Goal: Download file/media

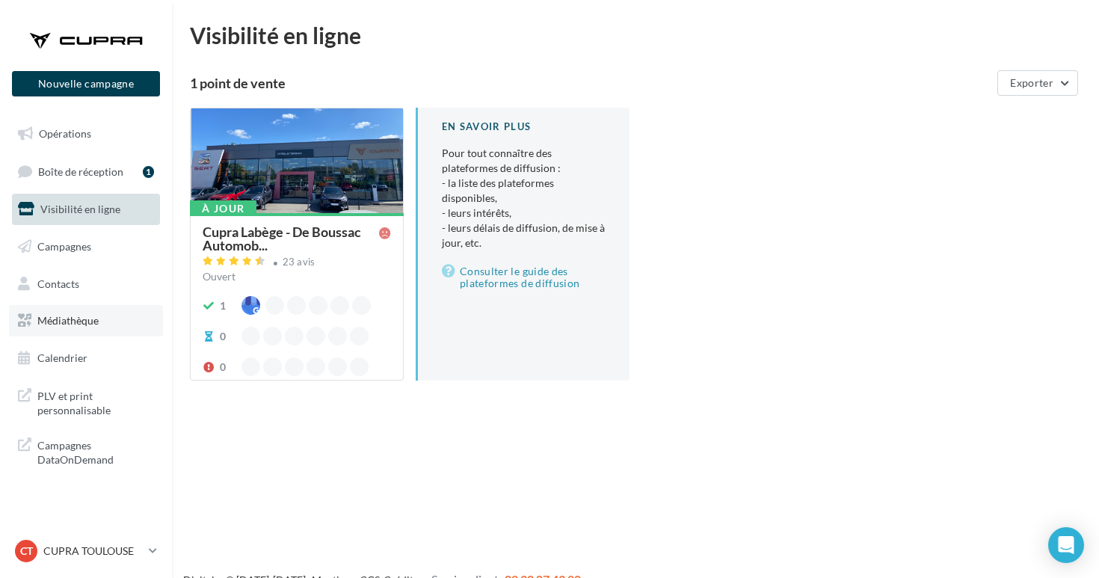
click at [86, 318] on span "Médiathèque" at bounding box center [67, 320] width 61 height 13
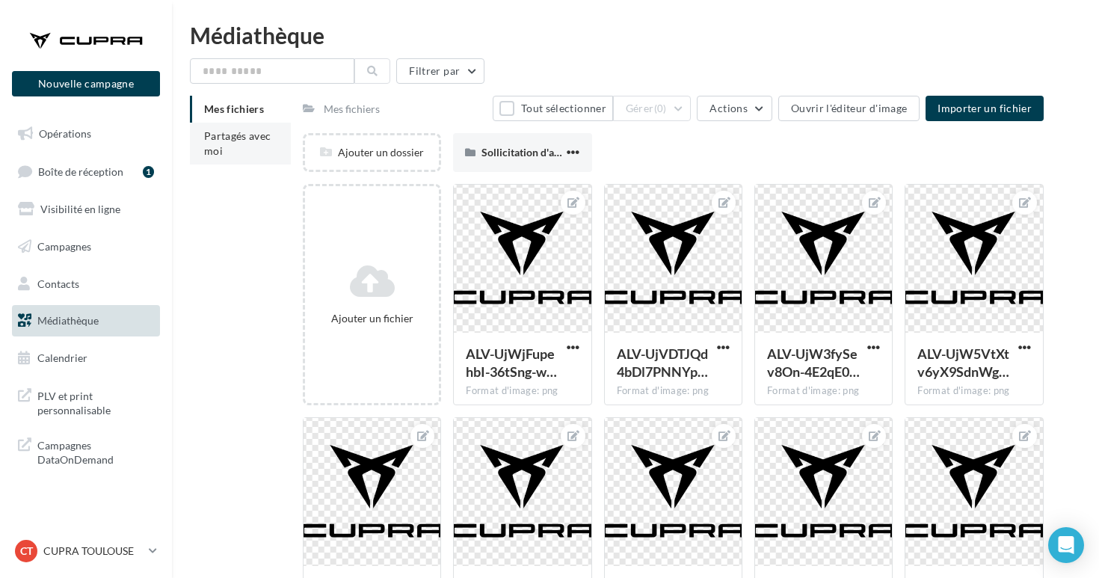
click at [260, 140] on span "Partagés avec moi" at bounding box center [237, 143] width 67 height 28
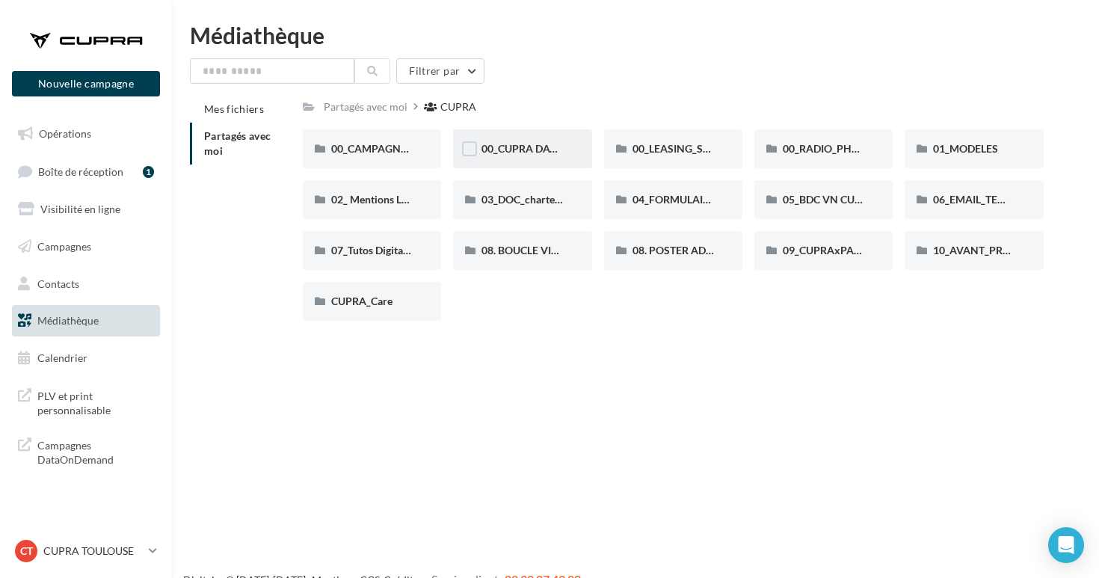
click at [531, 158] on div "00_CUPRA DAYS (JPO)" at bounding box center [522, 148] width 138 height 39
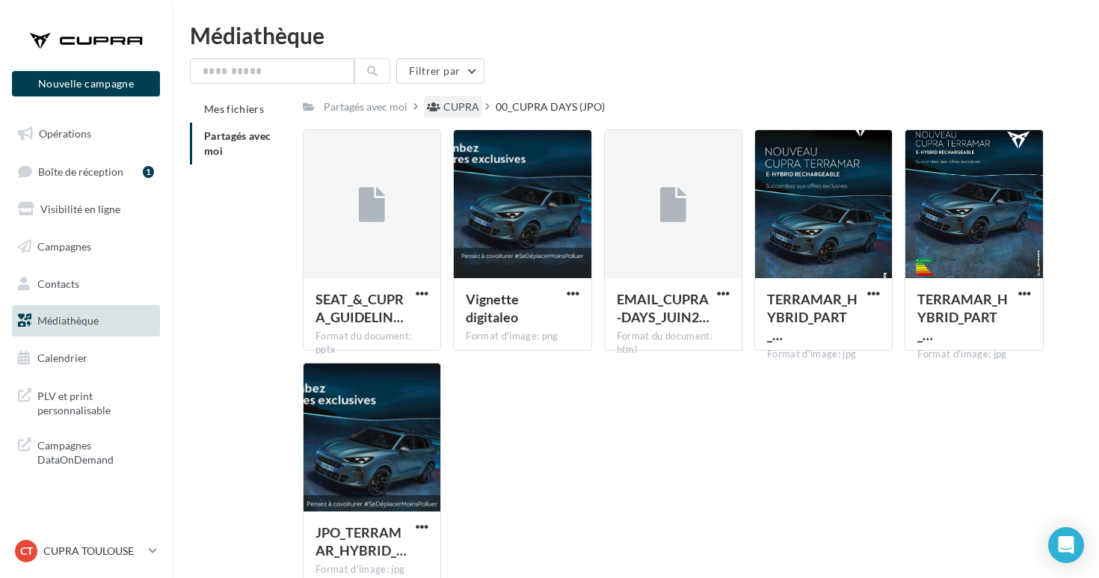
click at [457, 109] on div "CUPRA" at bounding box center [461, 106] width 36 height 15
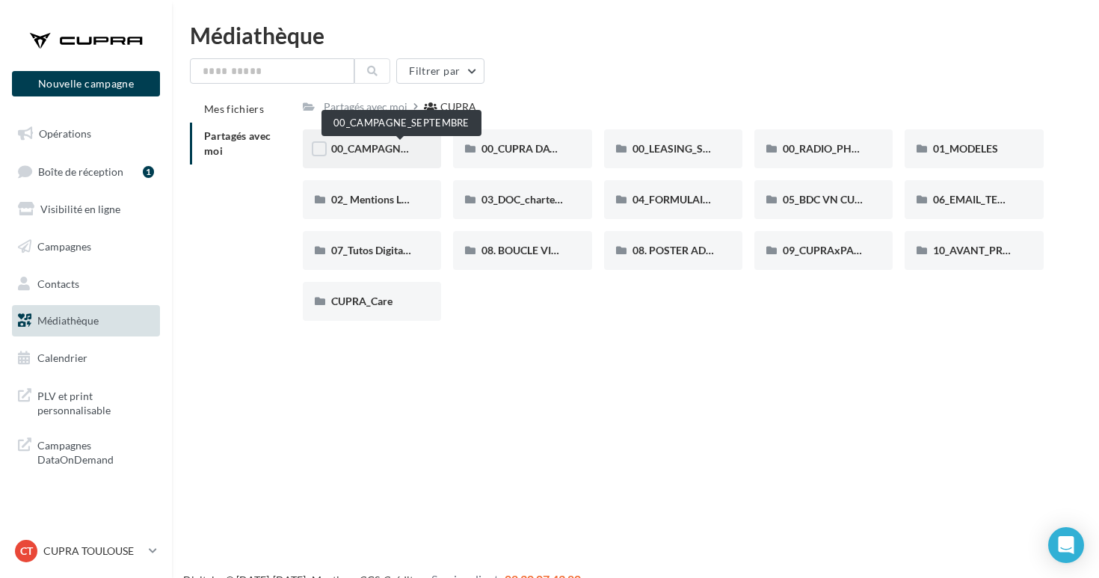
click at [373, 149] on span "00_CAMPAGNE_SEPTEMBRE" at bounding box center [401, 148] width 140 height 13
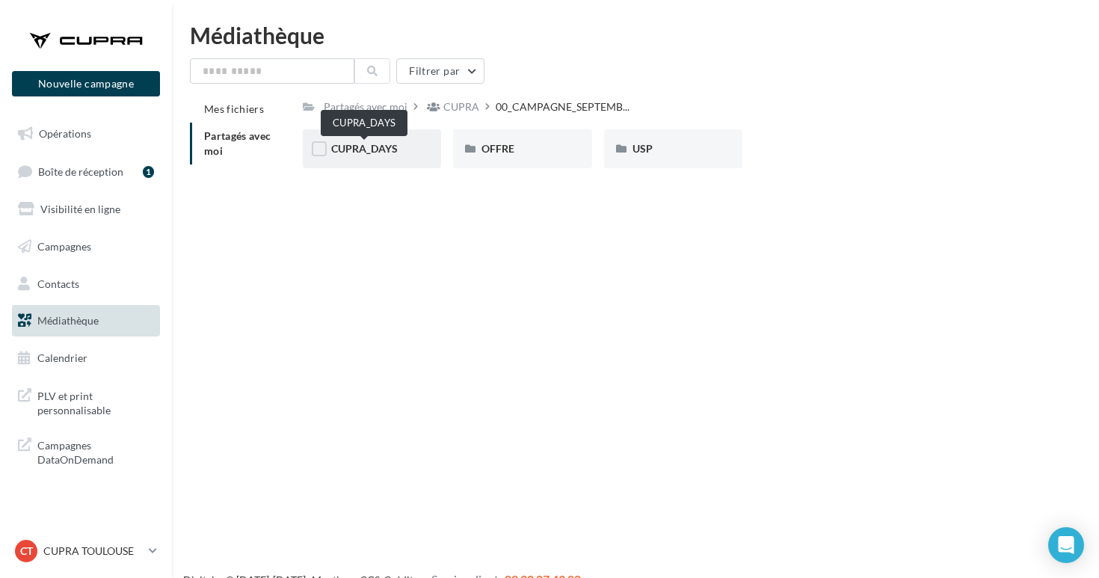
click at [381, 149] on span "CUPRA_DAYS" at bounding box center [364, 148] width 67 height 13
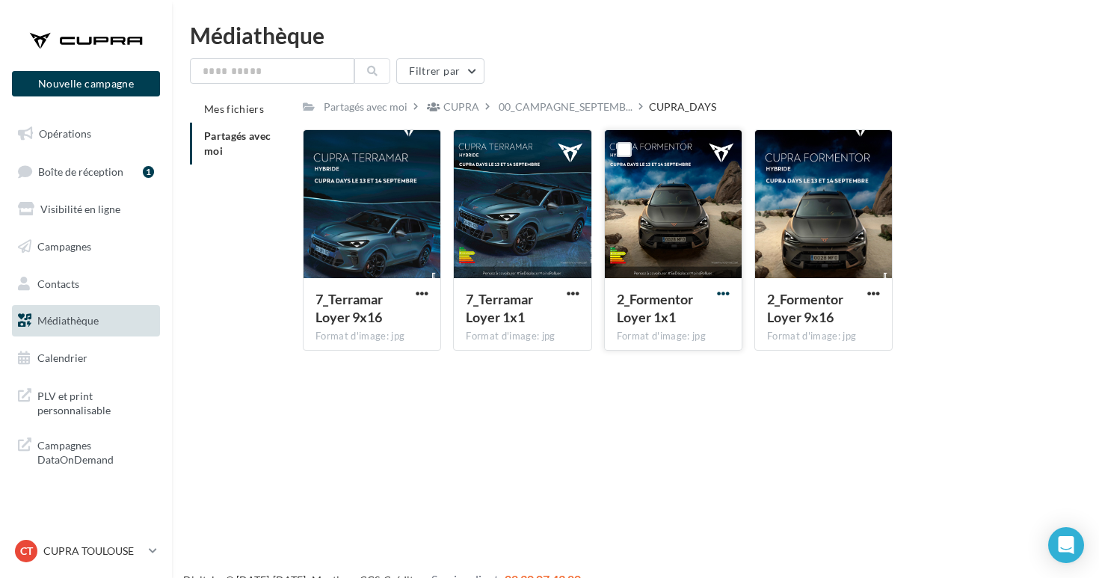
click at [717, 295] on span "button" at bounding box center [723, 293] width 13 height 13
click at [702, 323] on button "Télécharger" at bounding box center [657, 322] width 149 height 39
click at [573, 291] on span "button" at bounding box center [572, 293] width 13 height 13
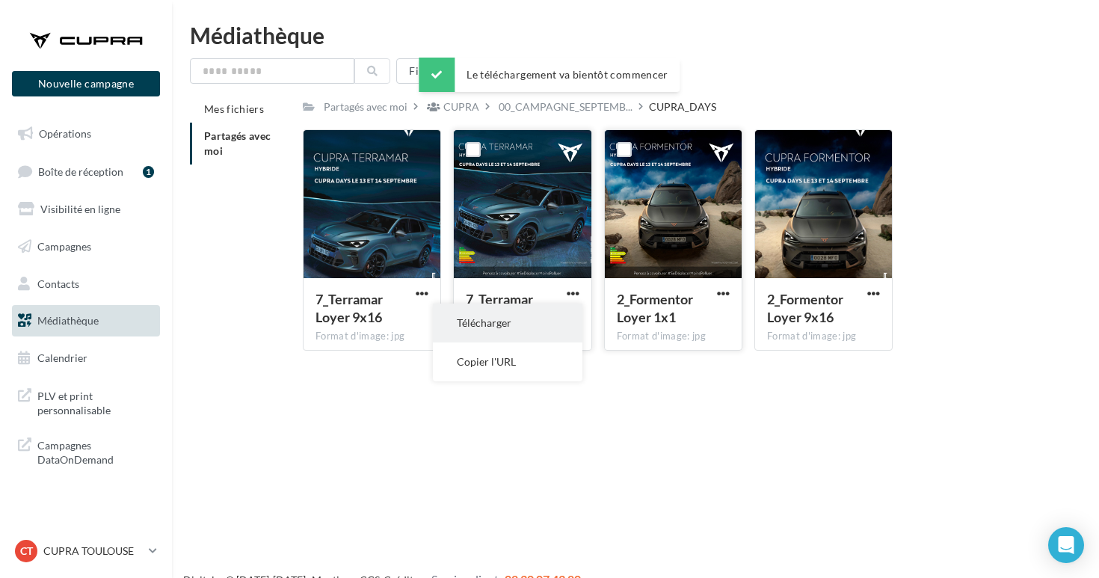
click at [546, 336] on button "Télécharger" at bounding box center [507, 322] width 149 height 39
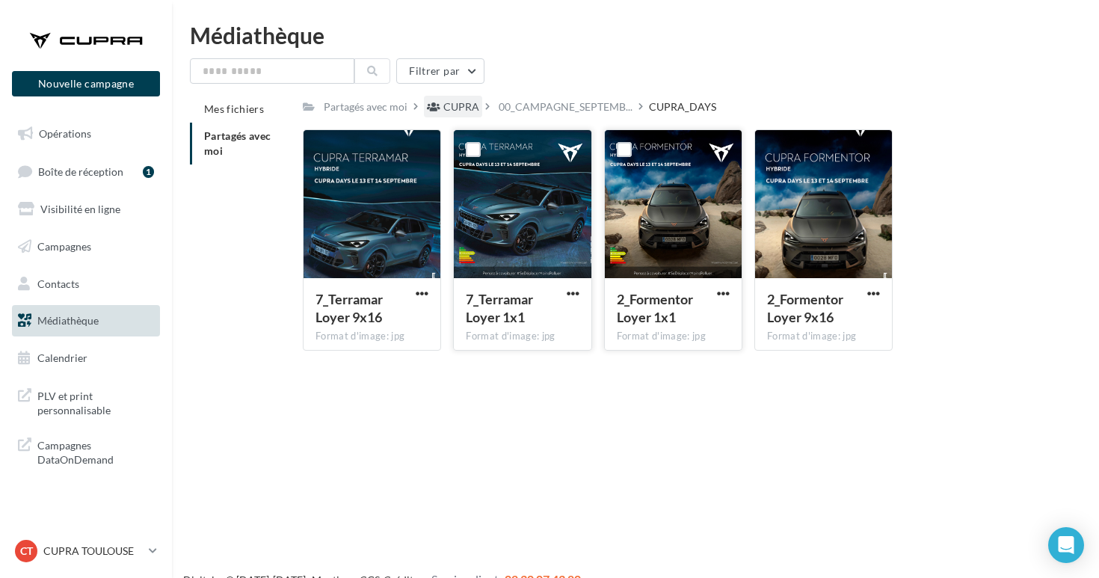
click at [454, 108] on div "CUPRA" at bounding box center [461, 106] width 36 height 15
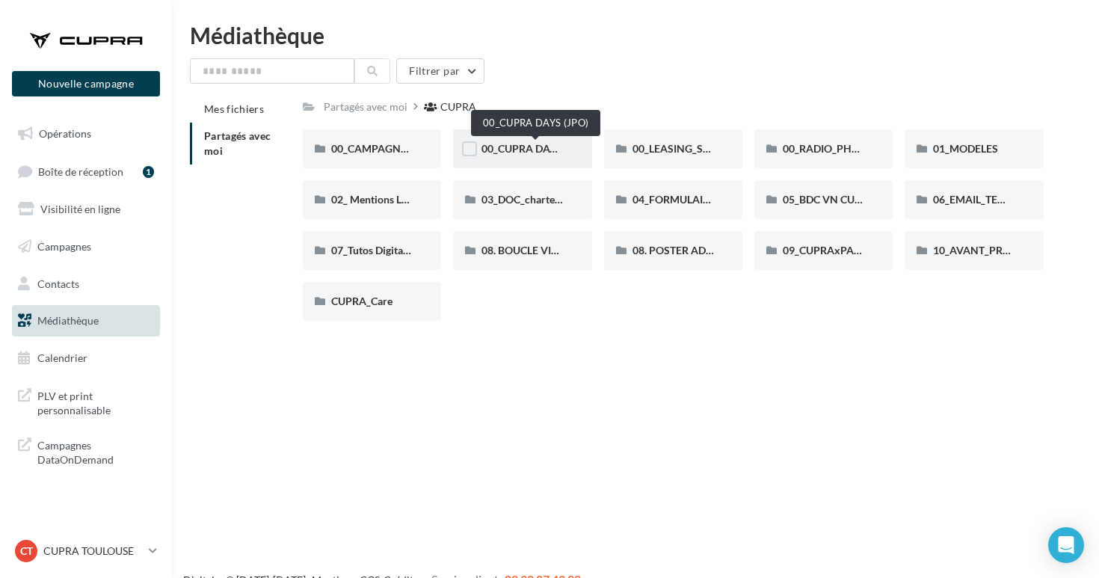
click at [540, 142] on span "00_CUPRA DAYS (JPO)" at bounding box center [535, 148] width 108 height 13
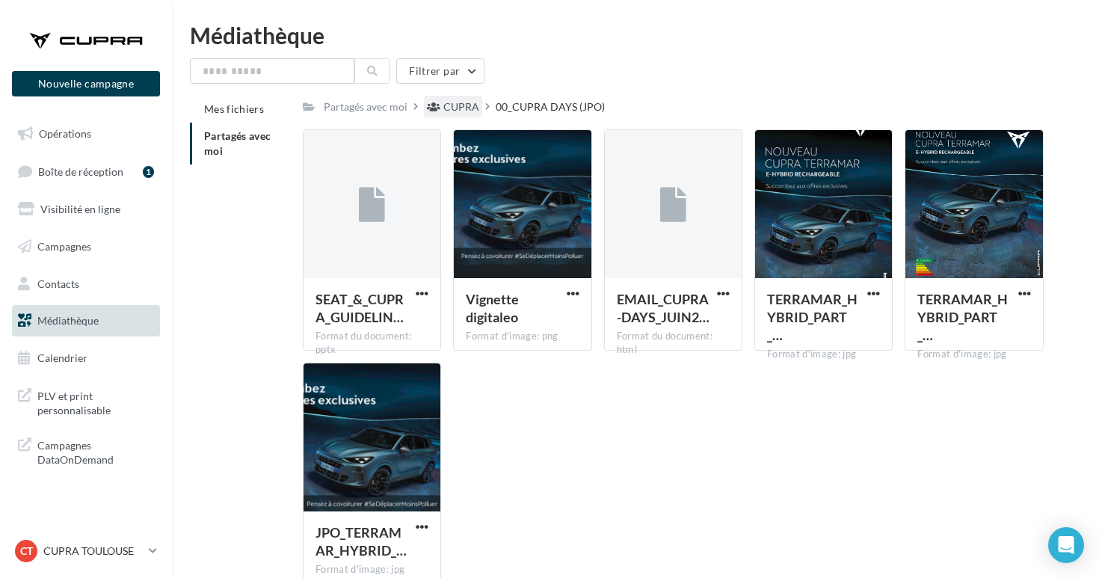
click at [469, 99] on div "CUPRA" at bounding box center [461, 106] width 36 height 15
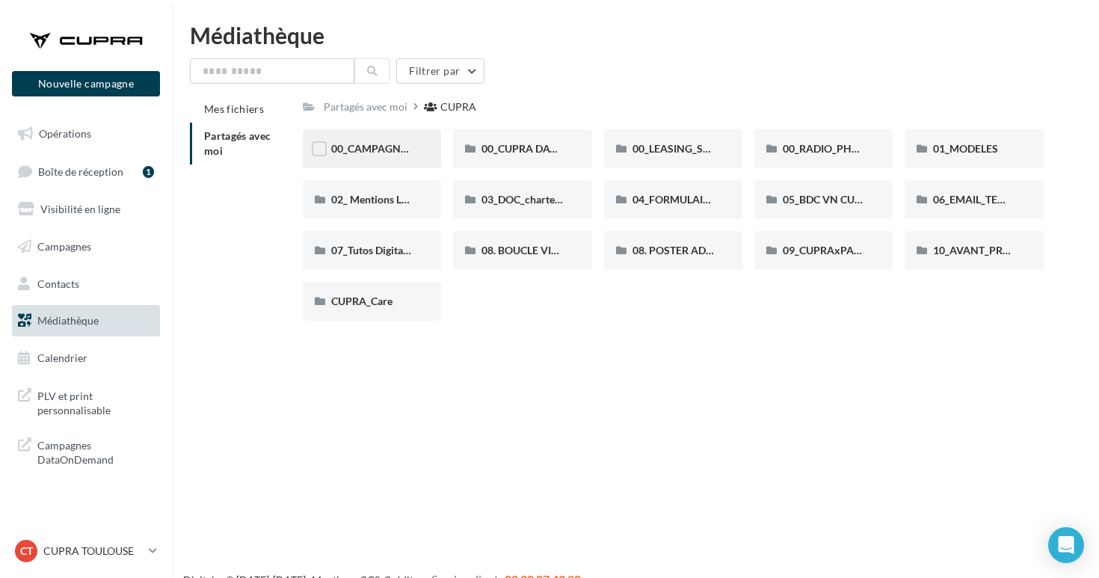
click at [389, 137] on div "00_CAMPAGNE_SEPTEMBRE" at bounding box center [372, 148] width 138 height 39
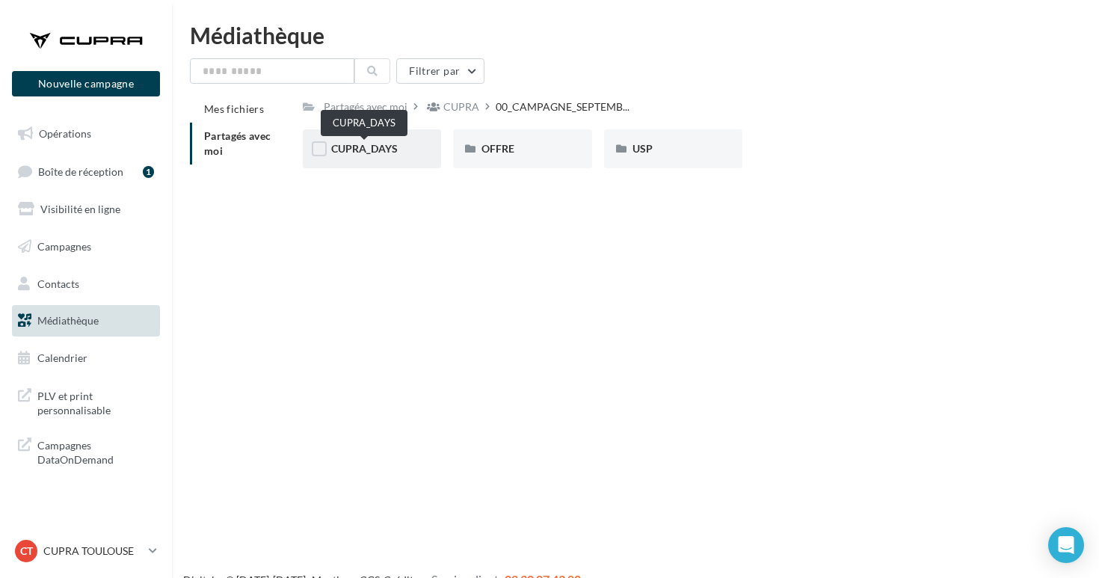
click at [387, 149] on span "CUPRA_DAYS" at bounding box center [364, 148] width 67 height 13
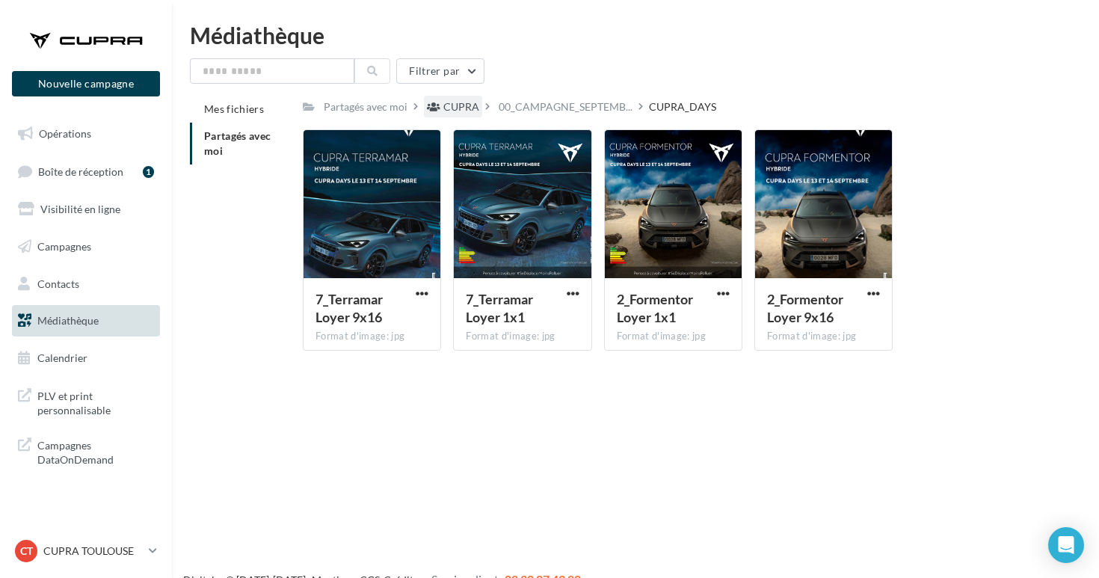
click at [449, 105] on div "CUPRA" at bounding box center [461, 106] width 36 height 15
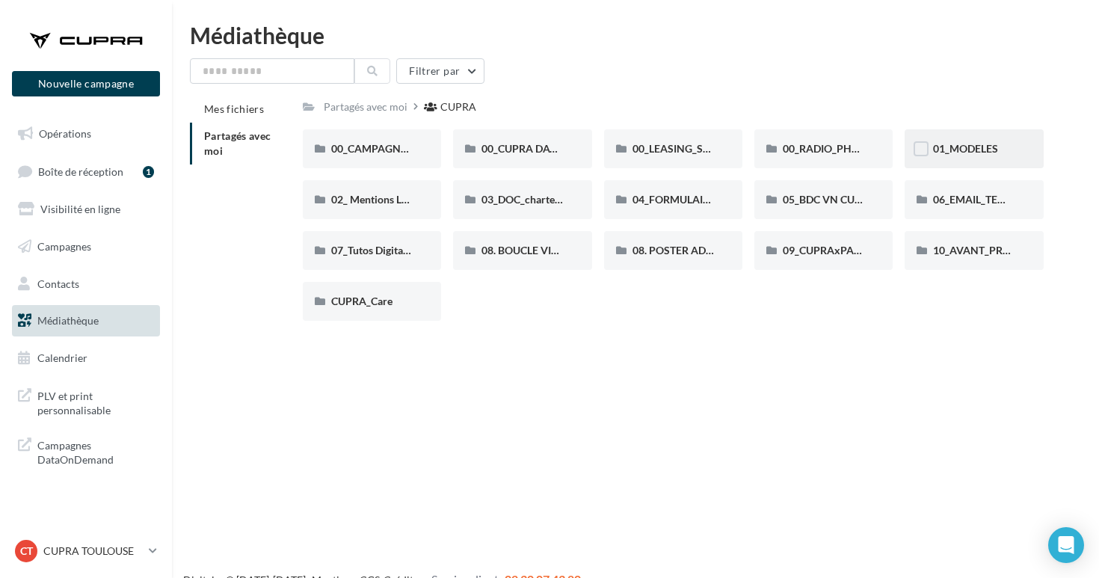
click at [976, 141] on div "01_MODELES" at bounding box center [973, 148] width 81 height 15
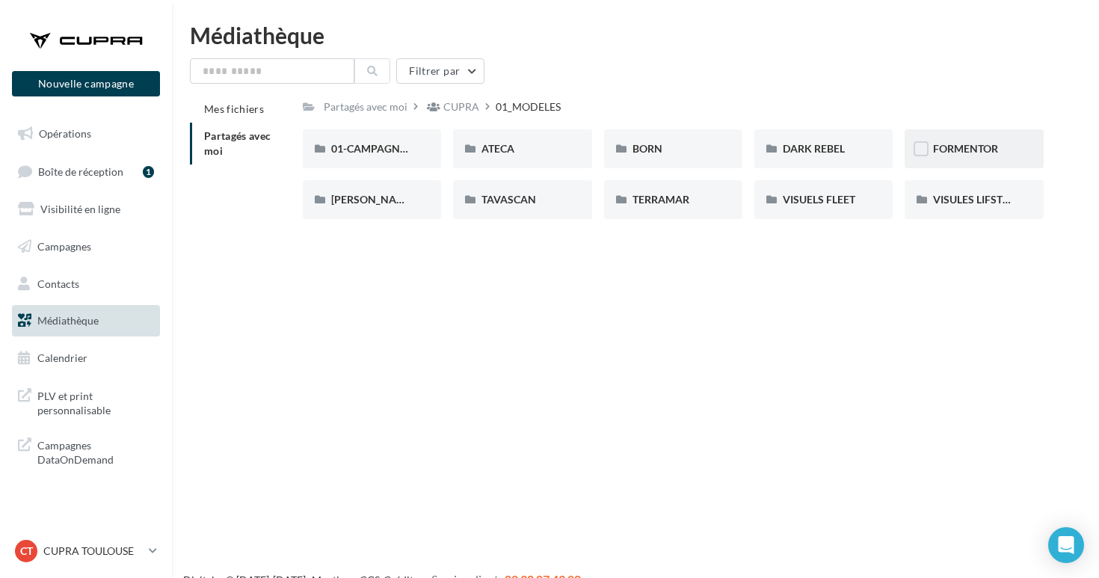
click at [992, 146] on span "FORMENTOR" at bounding box center [965, 148] width 65 height 13
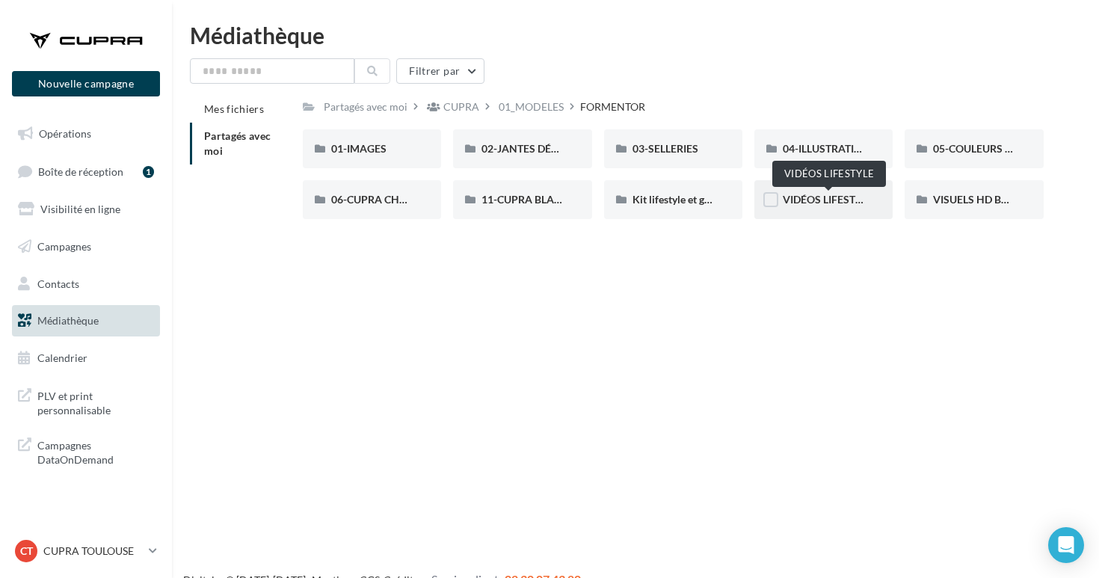
click at [820, 203] on span "VIDÉOS LIFESTYLE" at bounding box center [827, 199] width 90 height 13
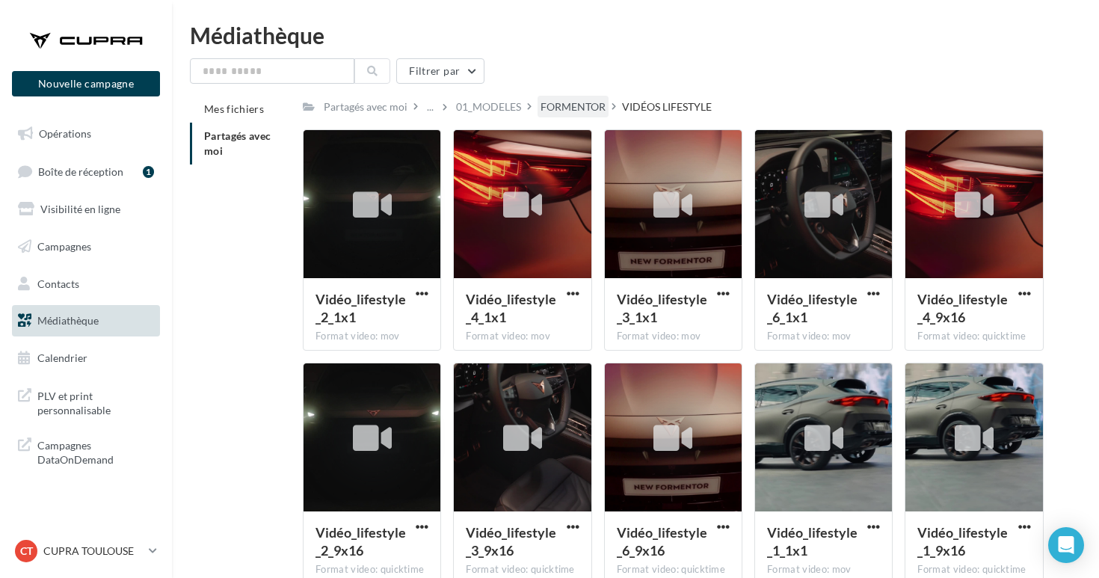
click at [581, 111] on div "FORMENTOR" at bounding box center [572, 106] width 65 height 15
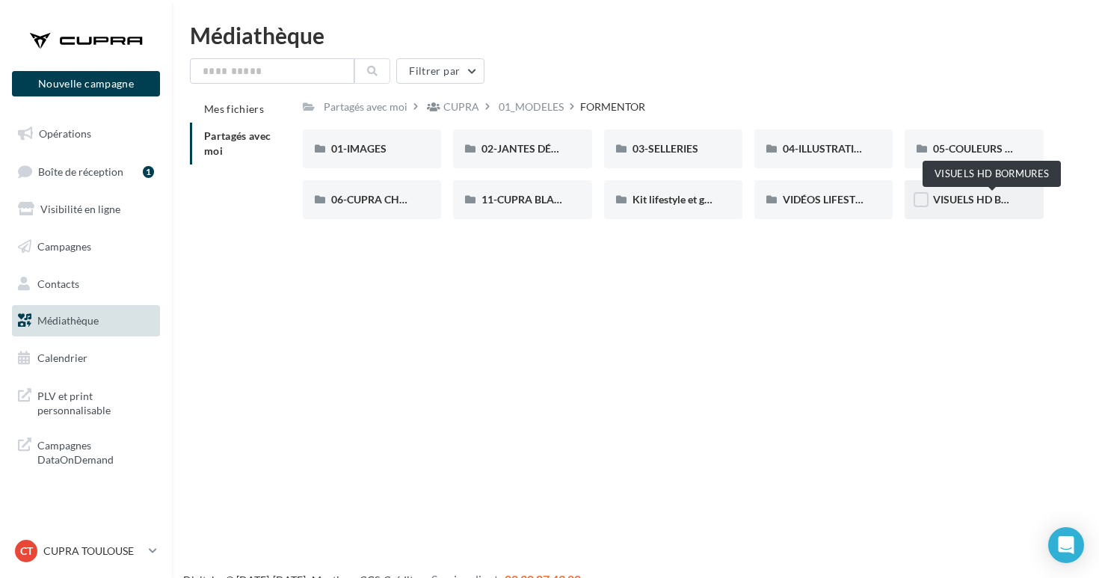
click at [963, 198] on span "VISUELS HD BORMURES" at bounding box center [992, 199] width 119 height 13
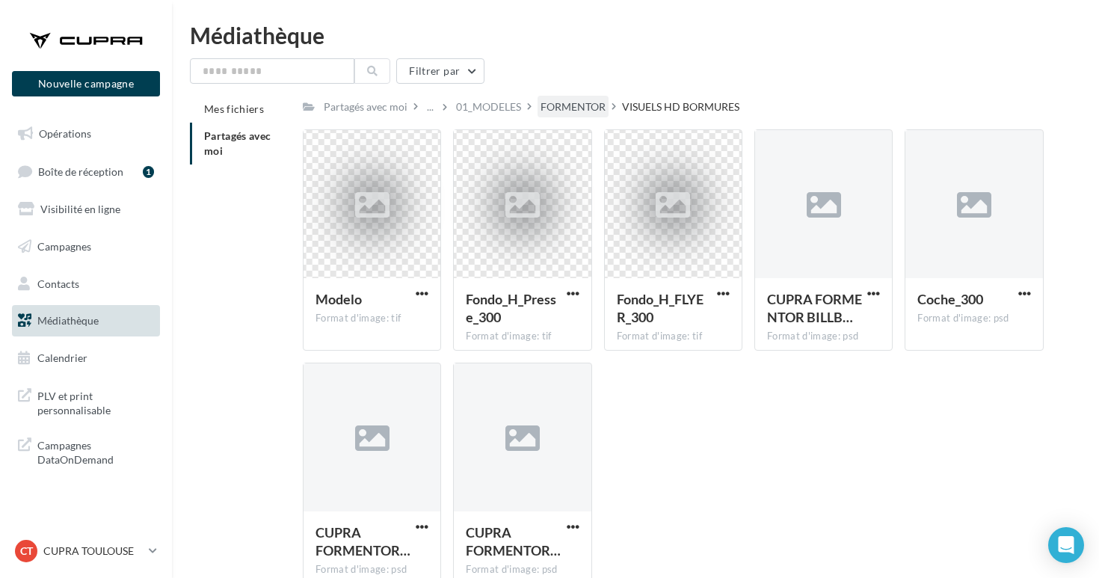
click at [583, 108] on div "FORMENTOR" at bounding box center [572, 106] width 65 height 15
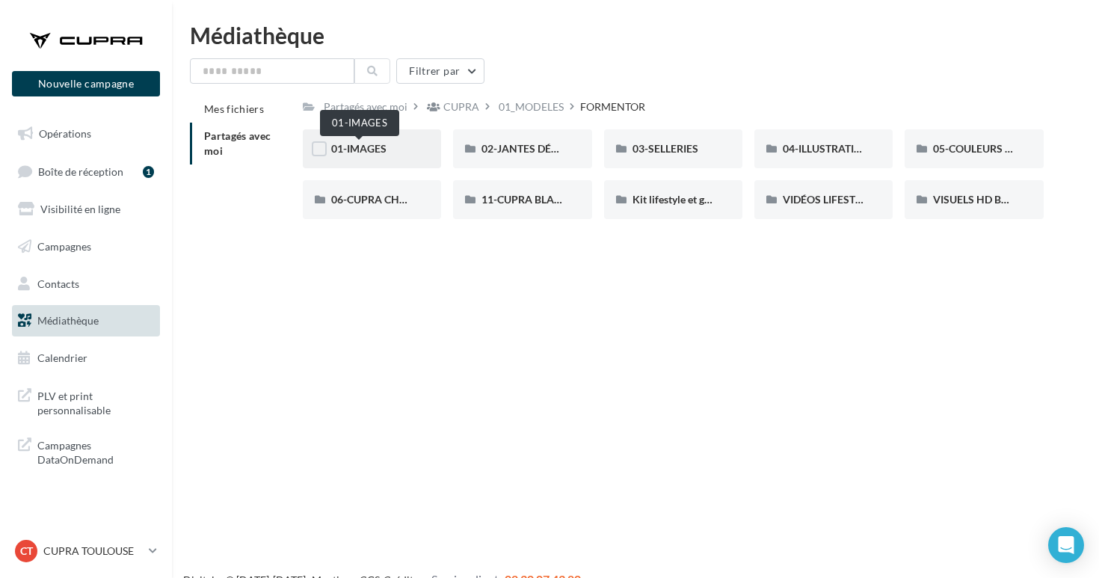
click at [382, 153] on span "01-IMAGES" at bounding box center [358, 148] width 55 height 13
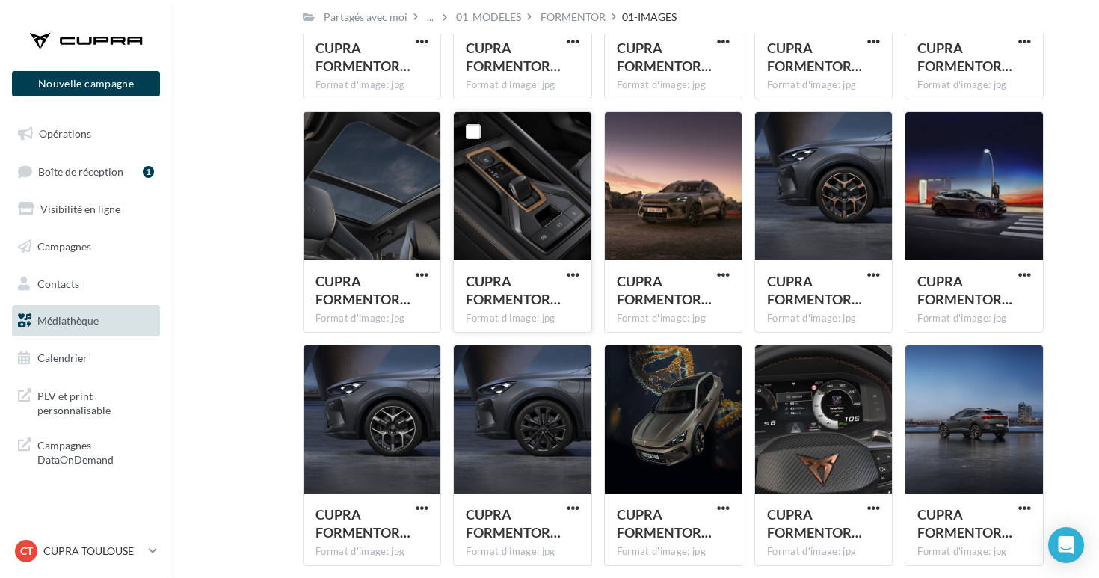
scroll to position [3532, 0]
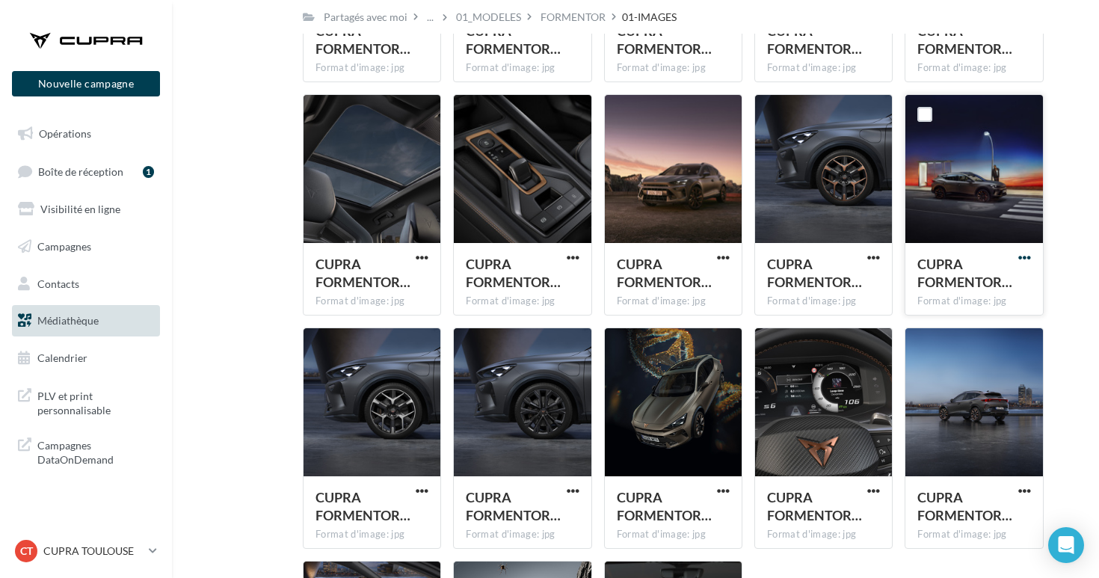
click at [1025, 255] on span "button" at bounding box center [1024, 257] width 13 height 13
click at [975, 286] on button "Télécharger" at bounding box center [958, 287] width 149 height 39
